Goal: Navigation & Orientation: Go to known website

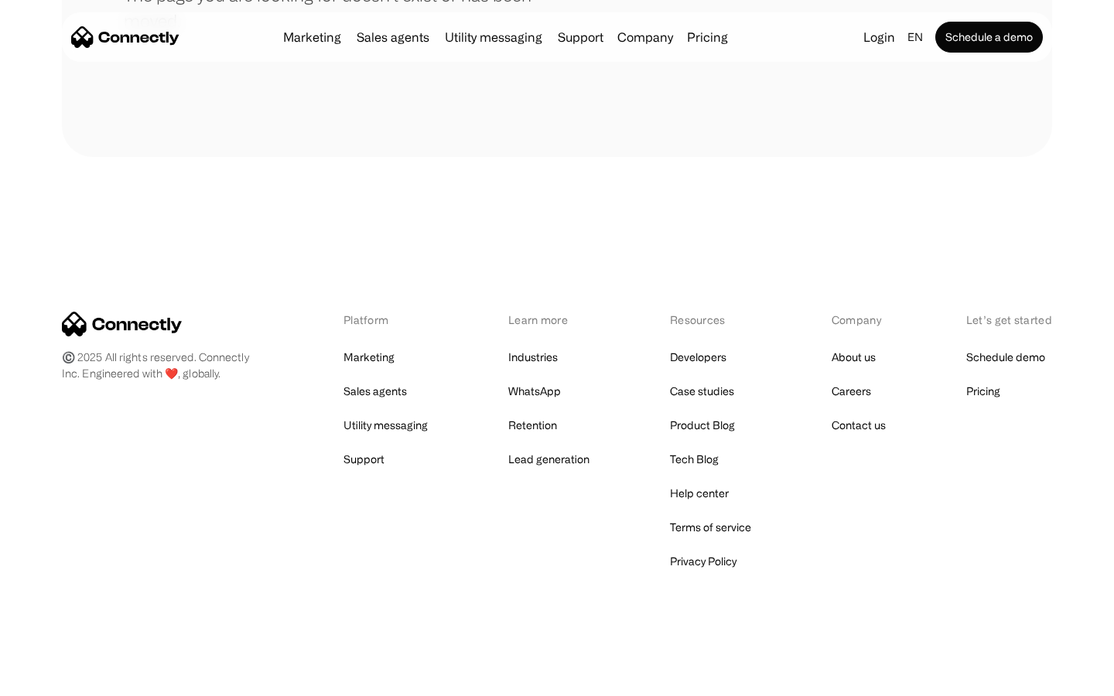
scroll to position [282, 0]
